Goal: Task Accomplishment & Management: Use online tool/utility

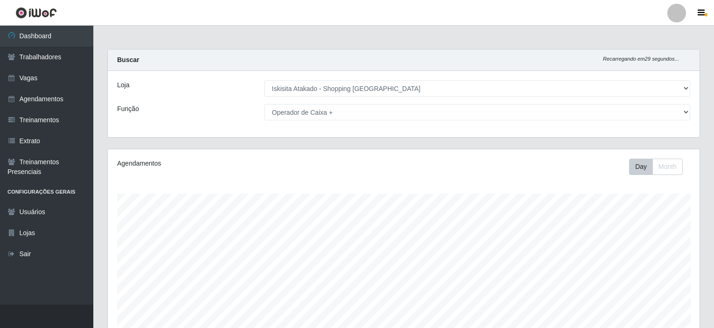
select select "424"
select select "72"
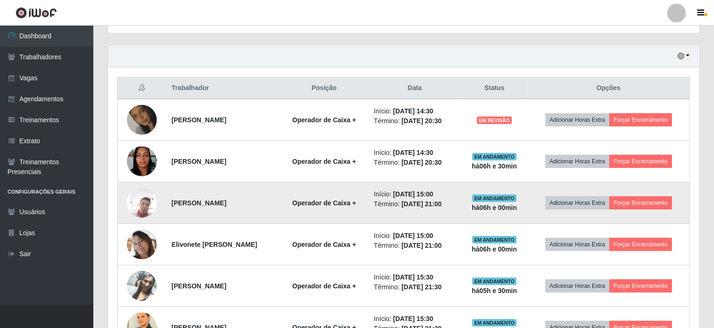
scroll to position [279, 0]
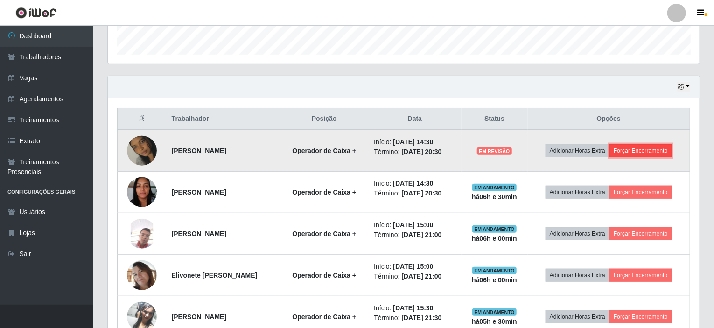
click at [648, 152] on button "Forçar Encerramento" at bounding box center [641, 150] width 63 height 13
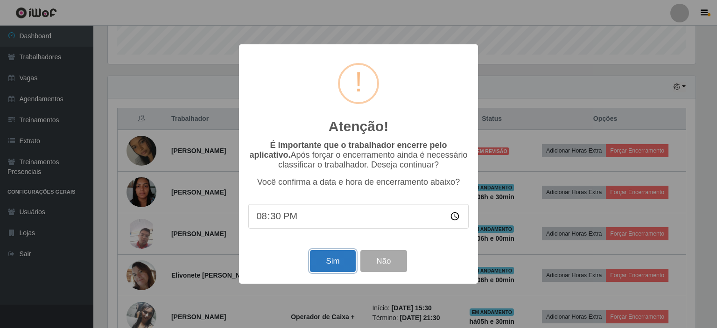
click at [339, 265] on button "Sim" at bounding box center [332, 261] width 45 height 22
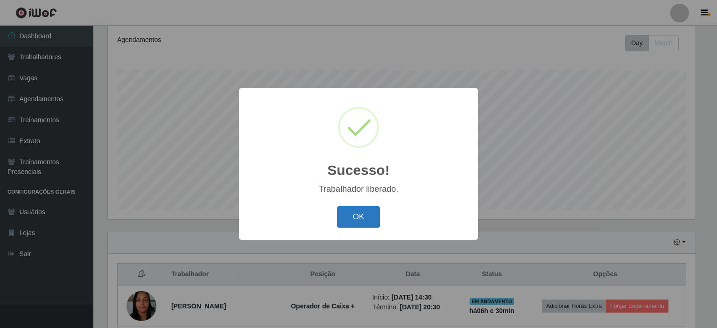
click at [351, 224] on button "OK" at bounding box center [358, 217] width 43 height 22
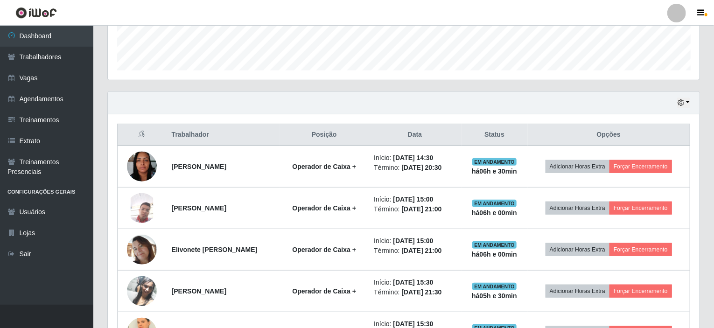
scroll to position [264, 0]
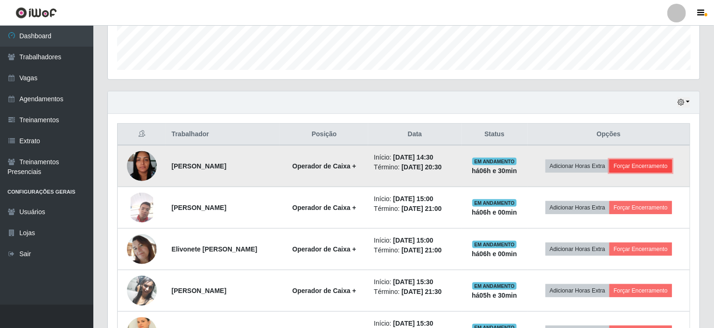
click at [635, 168] on button "Forçar Encerramento" at bounding box center [641, 166] width 63 height 13
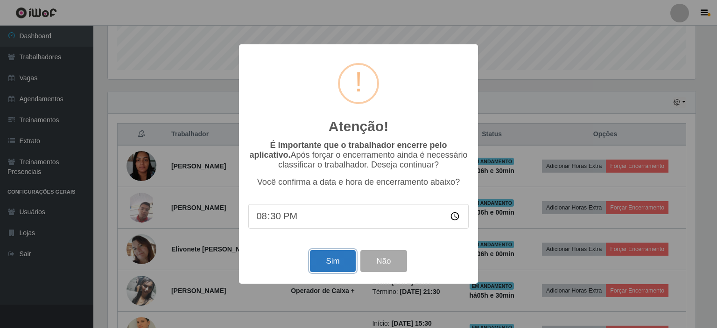
click at [335, 260] on button "Sim" at bounding box center [332, 261] width 45 height 22
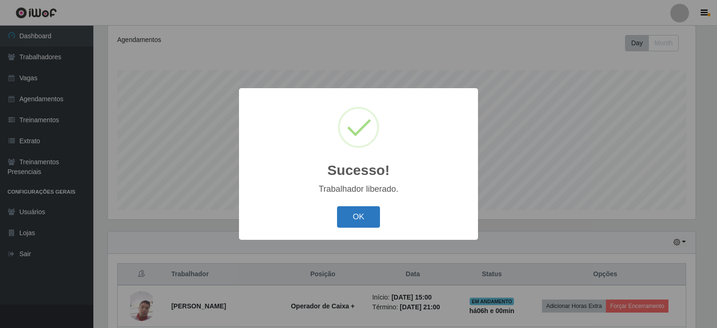
click at [362, 214] on button "OK" at bounding box center [358, 217] width 43 height 22
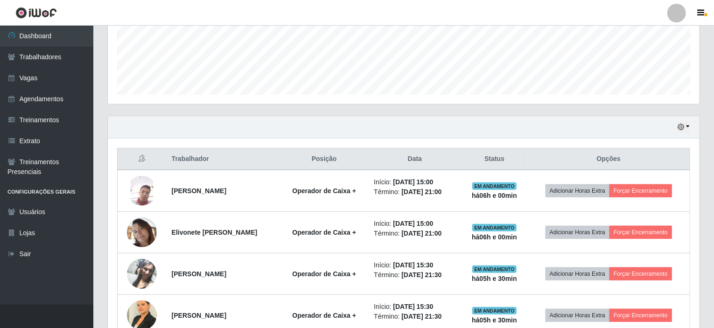
scroll to position [264, 0]
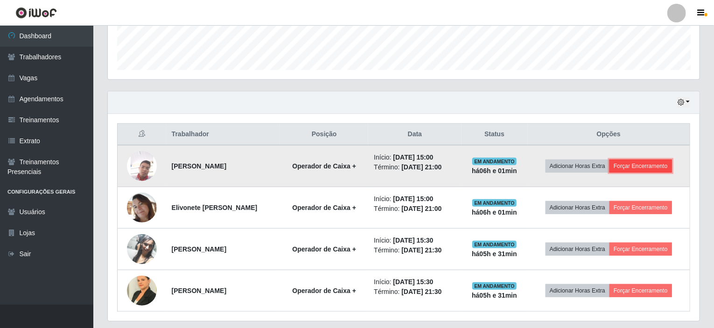
click at [646, 166] on button "Forçar Encerramento" at bounding box center [641, 166] width 63 height 13
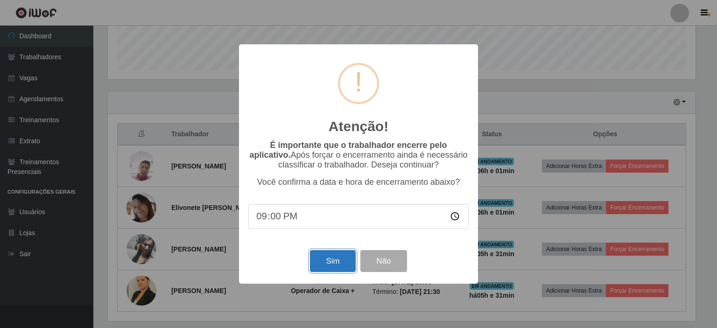
click at [319, 262] on button "Sim" at bounding box center [332, 261] width 45 height 22
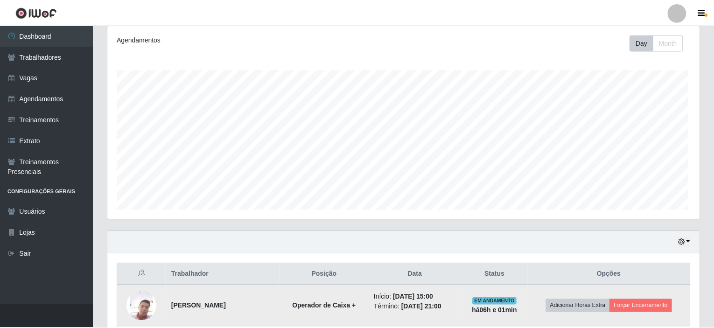
scroll to position [0, 0]
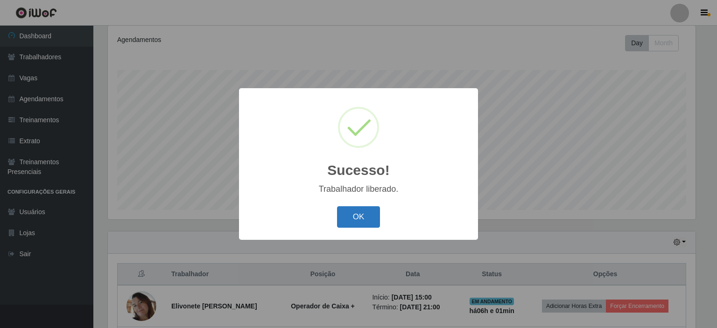
click at [362, 225] on button "OK" at bounding box center [358, 217] width 43 height 22
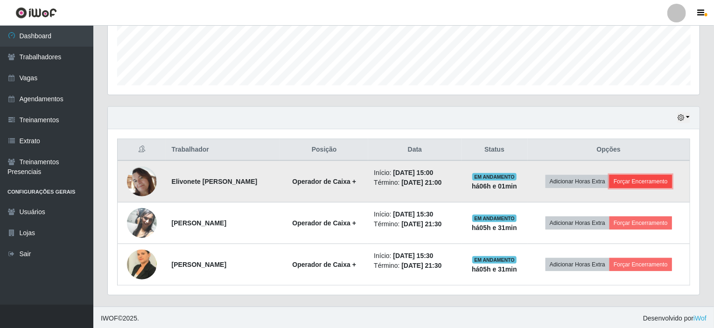
click at [633, 180] on button "Forçar Encerramento" at bounding box center [641, 181] width 63 height 13
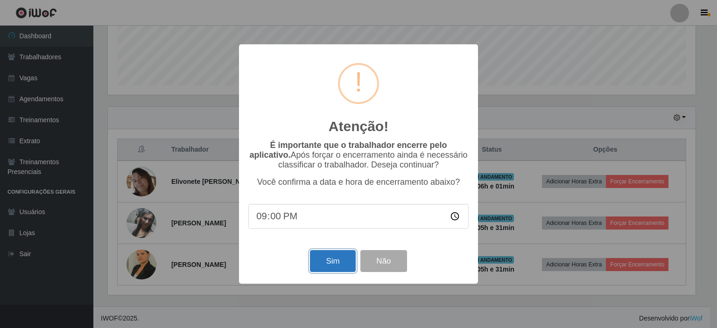
click at [340, 264] on button "Sim" at bounding box center [332, 261] width 45 height 22
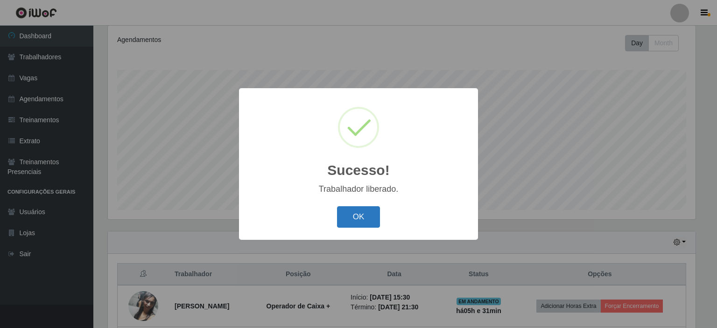
click at [360, 216] on button "OK" at bounding box center [358, 217] width 43 height 22
